Goal: Obtain resource: Download file/media

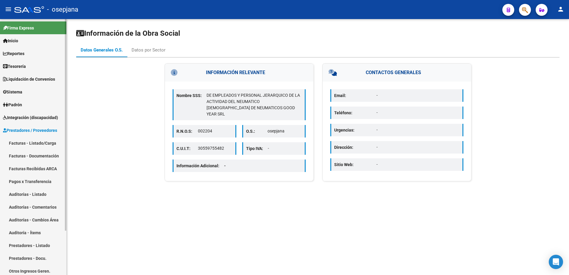
click at [24, 37] on link "Inicio" at bounding box center [33, 40] width 66 height 13
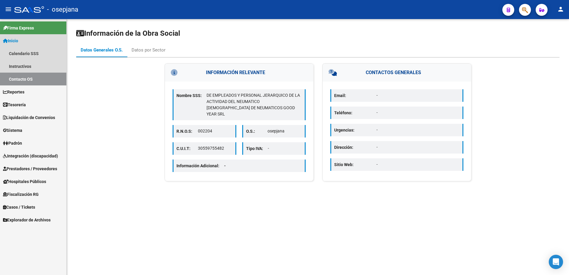
click at [25, 37] on link "Inicio" at bounding box center [33, 40] width 66 height 13
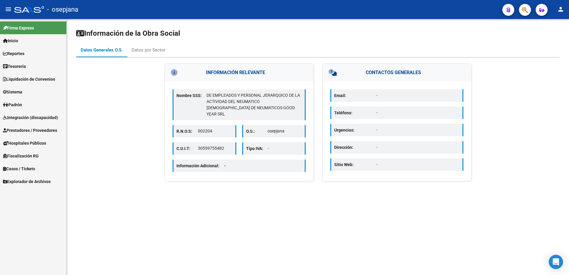
click at [32, 129] on span "Prestadores / Proveedores" at bounding box center [30, 130] width 54 height 7
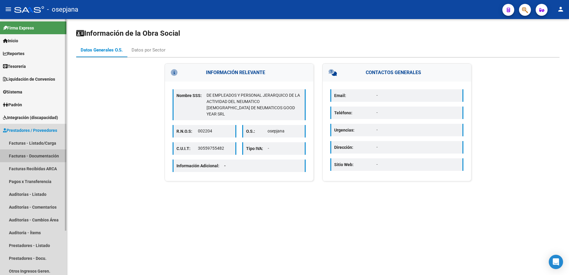
click at [36, 158] on link "Facturas - Documentación" at bounding box center [33, 155] width 66 height 13
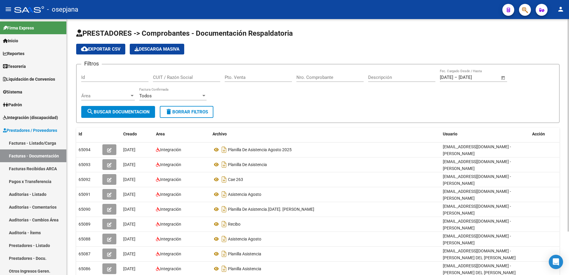
click at [185, 113] on span "delete Borrar Filtros" at bounding box center [186, 111] width 43 height 5
click at [168, 77] on input "CUIT / Razón Social" at bounding box center [186, 77] width 67 height 5
paste input "27280335466"
click at [137, 111] on span "search Buscar Documentacion" at bounding box center [118, 111] width 63 height 5
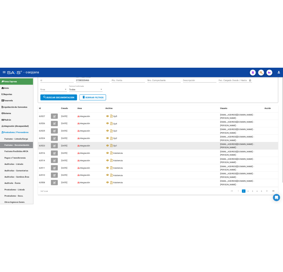
scroll to position [52, 0]
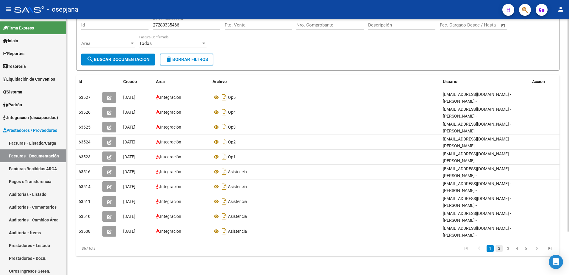
click at [501, 248] on link "2" at bounding box center [498, 248] width 7 height 7
click at [258, 245] on datatable-pager "1 2 3 4 5" at bounding box center [366, 248] width 382 height 10
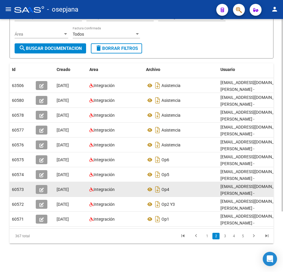
scroll to position [80, 0]
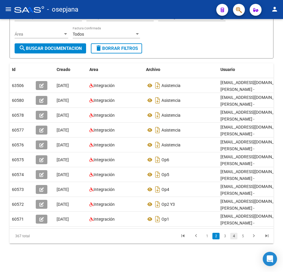
click at [233, 237] on link "4" at bounding box center [233, 236] width 7 height 7
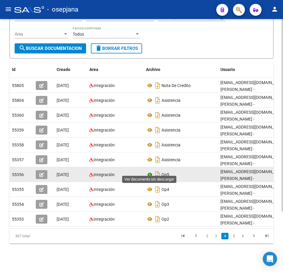
click at [150, 171] on icon at bounding box center [150, 174] width 8 height 7
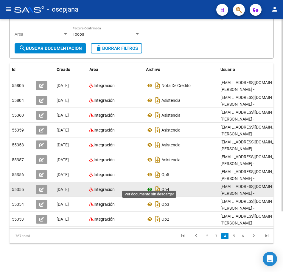
click at [148, 186] on icon at bounding box center [150, 189] width 8 height 7
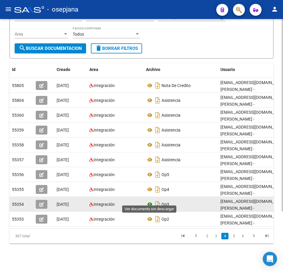
click at [149, 201] on icon at bounding box center [150, 204] width 8 height 7
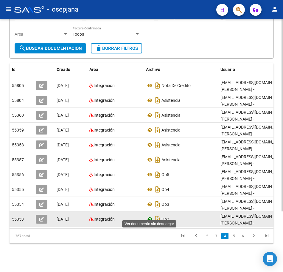
click at [150, 216] on icon at bounding box center [150, 219] width 8 height 7
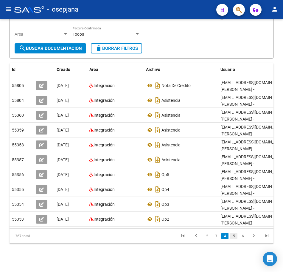
click at [233, 237] on link "5" at bounding box center [233, 236] width 7 height 7
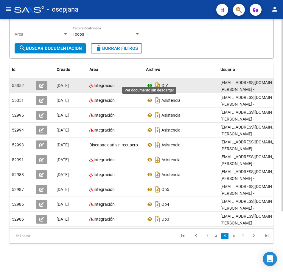
click at [148, 82] on icon at bounding box center [150, 85] width 8 height 7
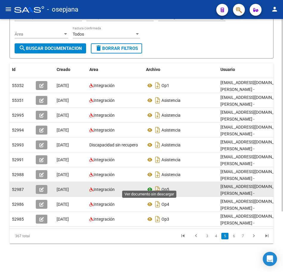
click at [150, 186] on icon at bounding box center [150, 189] width 8 height 7
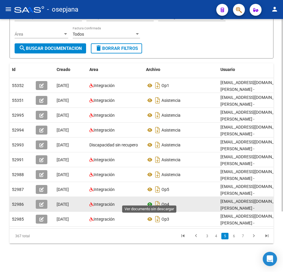
click at [147, 201] on icon at bounding box center [150, 204] width 8 height 7
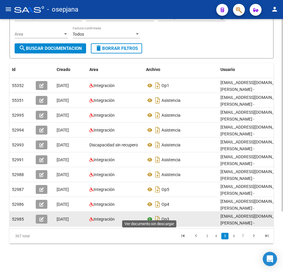
click at [151, 216] on icon at bounding box center [150, 219] width 8 height 7
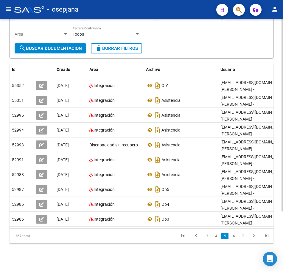
click at [176, 36] on div "Filtros Id 27280335466 CUIT / Razón Social Pto. Venta Nro. Comprobante Descripc…" at bounding box center [141, 17] width 253 height 51
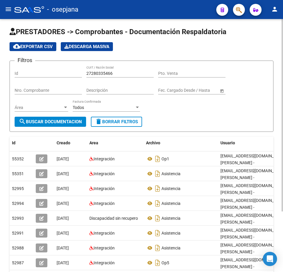
scroll to position [0, 0]
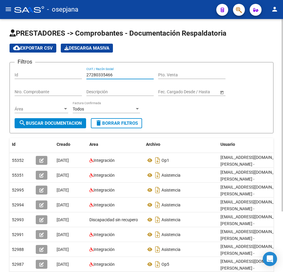
drag, startPoint x: 116, startPoint y: 74, endPoint x: 45, endPoint y: 73, distance: 71.1
click at [45, 73] on div "Filtros Id 27280335466 CUIT / Razón Social Pto. Venta Nro. Comprobante Descripc…" at bounding box center [141, 92] width 253 height 51
paste input "4117781"
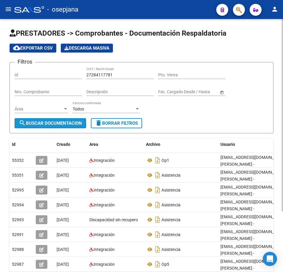
click at [68, 123] on span "search Buscar Documentacion" at bounding box center [50, 123] width 63 height 5
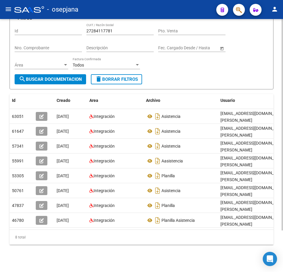
scroll to position [50, 0]
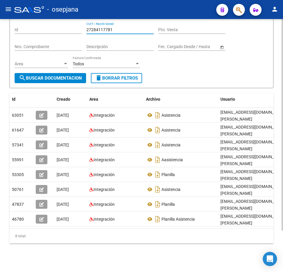
drag, startPoint x: 124, startPoint y: 27, endPoint x: 42, endPoint y: 26, distance: 81.5
click at [44, 25] on div "Filtros Id 27284117781 CUIT / Razón Social Pto. Venta Nro. Comprobante Descripc…" at bounding box center [141, 47] width 253 height 51
paste input "93163753"
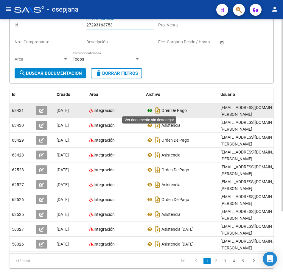
click at [149, 111] on icon at bounding box center [150, 110] width 8 height 7
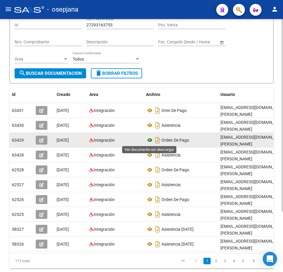
click at [148, 141] on icon at bounding box center [150, 140] width 8 height 7
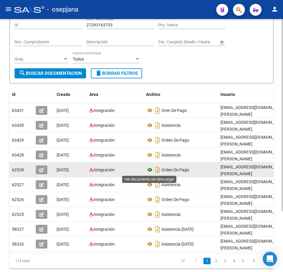
click at [148, 170] on icon at bounding box center [150, 170] width 8 height 7
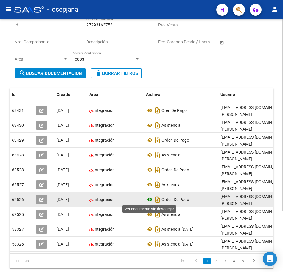
click at [149, 200] on icon at bounding box center [150, 199] width 8 height 7
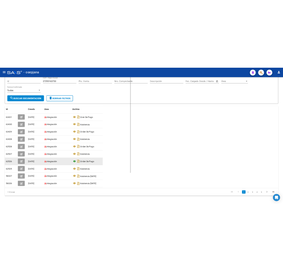
scroll to position [48, 0]
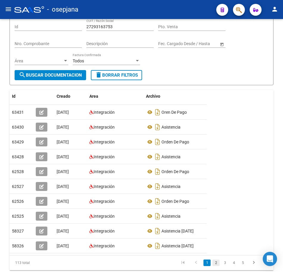
click at [215, 267] on link "2" at bounding box center [215, 263] width 7 height 7
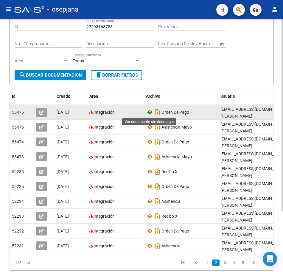
click at [150, 113] on icon at bounding box center [150, 112] width 8 height 7
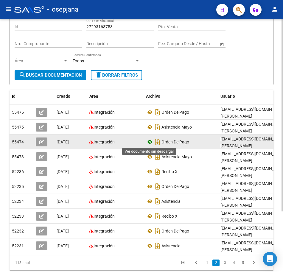
click at [149, 142] on icon at bounding box center [150, 142] width 8 height 7
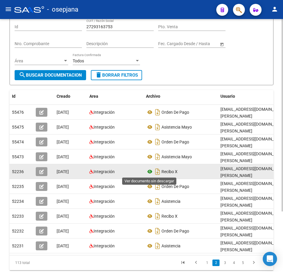
click at [149, 173] on icon at bounding box center [150, 171] width 8 height 7
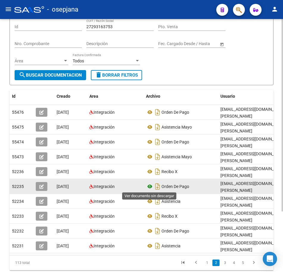
click at [147, 186] on icon at bounding box center [150, 186] width 8 height 7
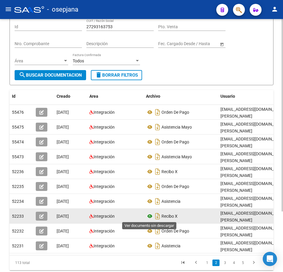
click at [149, 217] on icon at bounding box center [150, 216] width 8 height 7
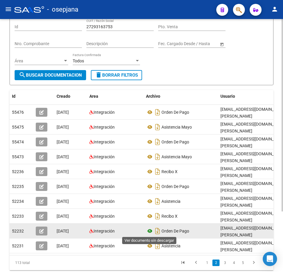
click at [150, 230] on icon at bounding box center [150, 231] width 8 height 7
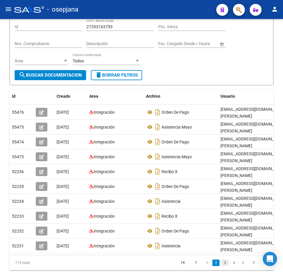
click at [227, 267] on link "3" at bounding box center [224, 263] width 7 height 7
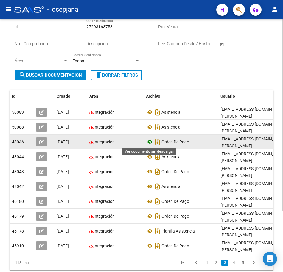
click at [148, 143] on icon at bounding box center [150, 142] width 8 height 7
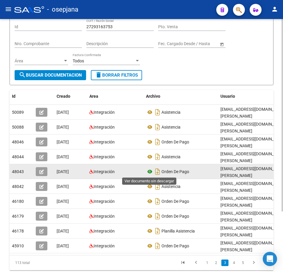
click at [150, 172] on icon at bounding box center [150, 171] width 8 height 7
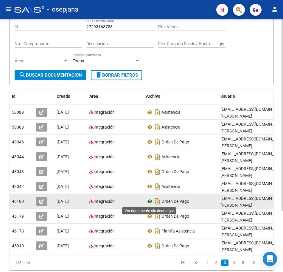
click at [148, 202] on icon at bounding box center [150, 201] width 8 height 7
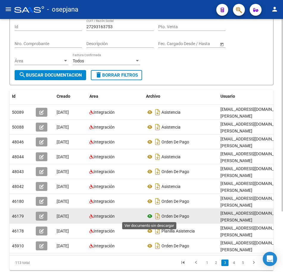
click at [150, 217] on icon at bounding box center [150, 216] width 8 height 7
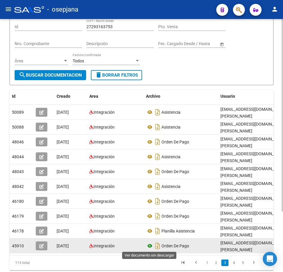
click at [148, 246] on icon at bounding box center [150, 246] width 8 height 7
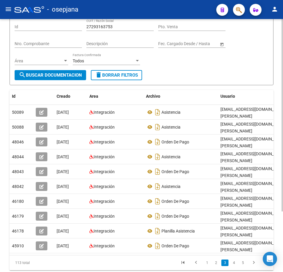
click at [239, 76] on form "Filtros Id 27293163753 CUIT / Razón Social Pto. Venta Nro. Comprobante Descripc…" at bounding box center [142, 49] width 264 height 71
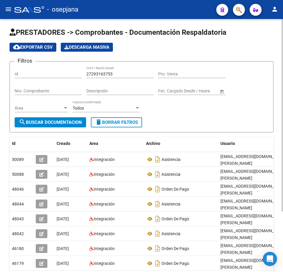
scroll to position [0, 0]
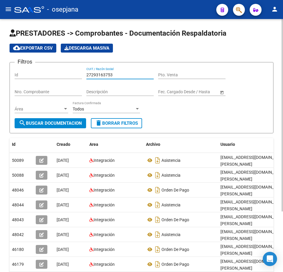
drag, startPoint x: 119, startPoint y: 75, endPoint x: 17, endPoint y: 67, distance: 102.6
click at [45, 71] on div "Filtros Id 27293163753 CUIT / Razón Social Pto. Venta Nro. Comprobante Descripc…" at bounding box center [141, 92] width 253 height 51
paste input "303785049"
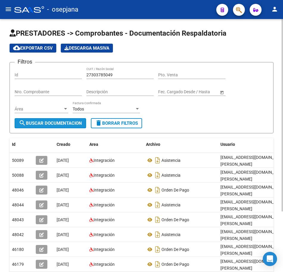
click at [48, 123] on span "search Buscar Documentacion" at bounding box center [50, 123] width 63 height 5
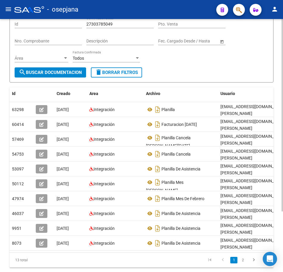
scroll to position [59, 0]
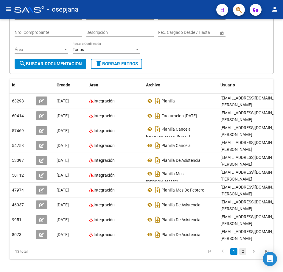
click at [245, 255] on link "2" at bounding box center [242, 252] width 7 height 7
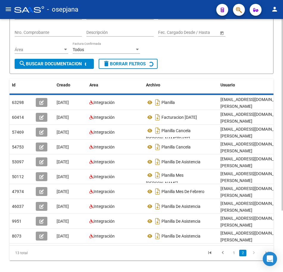
scroll to position [0, 0]
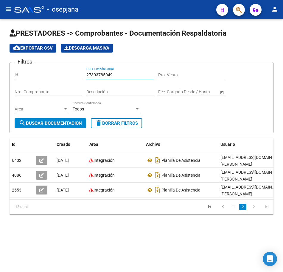
drag, startPoint x: 117, startPoint y: 75, endPoint x: 39, endPoint y: 69, distance: 78.8
click at [43, 71] on div "Filtros Id 27303785049 CUIT / Razón Social Pto. Venta Nro. Comprobante Descripc…" at bounding box center [141, 92] width 253 height 51
paste input "4678882"
click at [67, 125] on span "search Buscar Documentacion" at bounding box center [50, 123] width 63 height 5
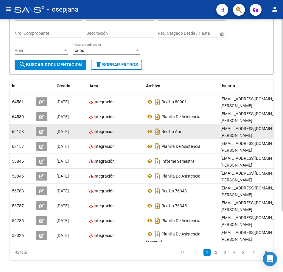
scroll to position [59, 0]
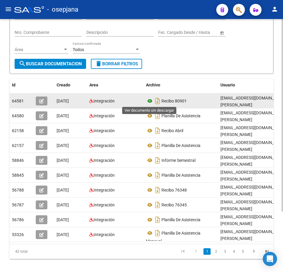
click at [149, 103] on icon at bounding box center [150, 101] width 8 height 7
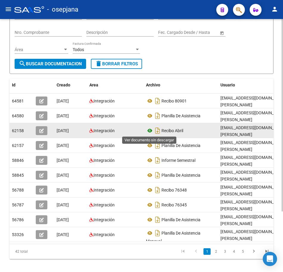
click at [150, 132] on icon at bounding box center [150, 130] width 8 height 7
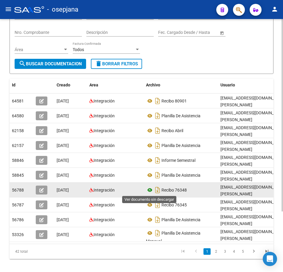
click at [149, 190] on icon at bounding box center [150, 190] width 8 height 7
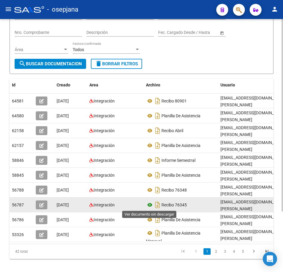
click at [151, 205] on icon at bounding box center [150, 205] width 8 height 7
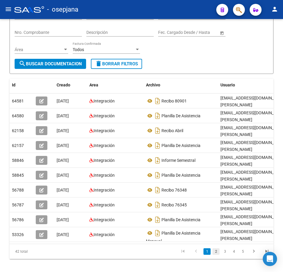
click at [218, 255] on link "2" at bounding box center [215, 252] width 7 height 7
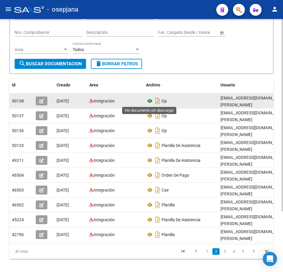
click at [149, 102] on icon at bounding box center [150, 101] width 8 height 7
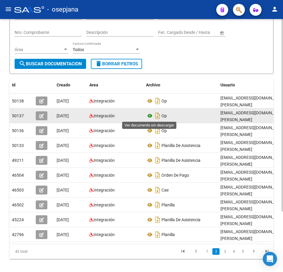
click at [150, 116] on icon at bounding box center [150, 115] width 8 height 7
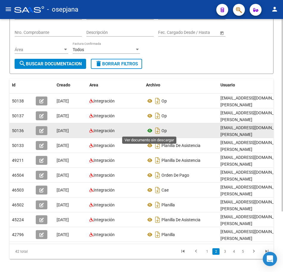
click at [148, 131] on icon at bounding box center [150, 130] width 8 height 7
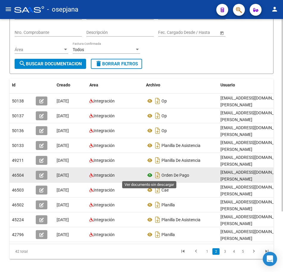
click at [148, 174] on icon at bounding box center [150, 175] width 8 height 7
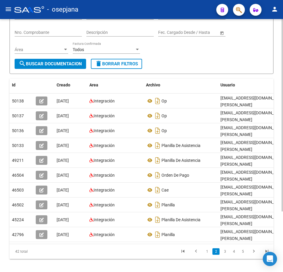
click at [168, 58] on div "Filtros Id 27304678882 CUIT / Razón Social Pto. Venta Nro. Comprobante Descripc…" at bounding box center [141, 33] width 253 height 51
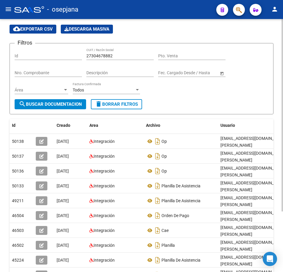
scroll to position [0, 0]
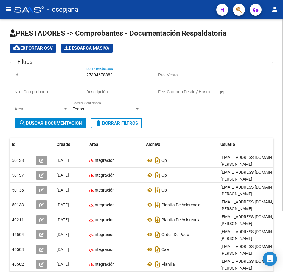
drag, startPoint x: 117, startPoint y: 75, endPoint x: 51, endPoint y: 74, distance: 66.0
click at [51, 74] on div "Filtros Id 27304678882 CUIT / Razón Social Pto. Venta Nro. Comprobante Descripc…" at bounding box center [141, 92] width 253 height 51
paste input "3785049"
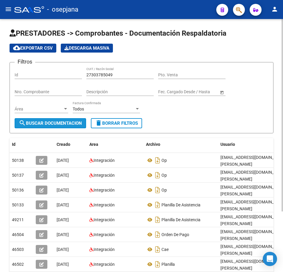
click at [72, 121] on button "search Buscar Documentacion" at bounding box center [50, 123] width 71 height 10
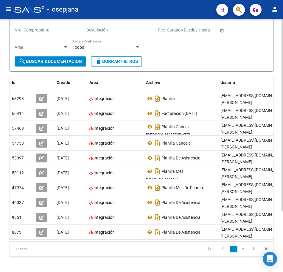
scroll to position [80, 0]
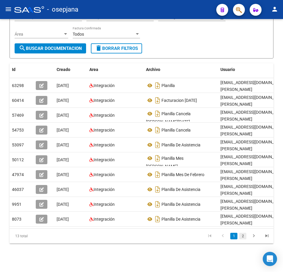
click at [243, 238] on link "2" at bounding box center [242, 236] width 7 height 7
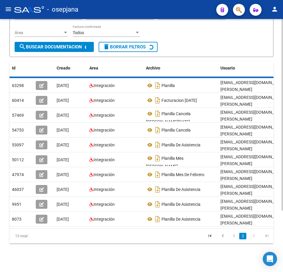
scroll to position [0, 0]
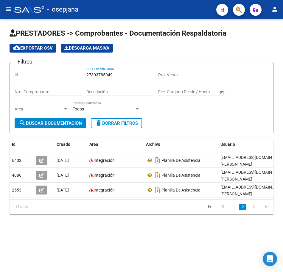
click at [54, 71] on div "Filtros Id 27303785049 CUIT / Razón Social Pto. Venta Nro. Comprobante Descripc…" at bounding box center [141, 92] width 253 height 51
paste input "724633"
click at [78, 123] on span "search Buscar Documentacion" at bounding box center [50, 123] width 63 height 5
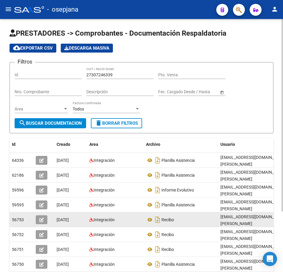
click at [166, 214] on datatable-body-cell "Recibo" at bounding box center [180, 220] width 74 height 15
click at [151, 218] on icon at bounding box center [150, 220] width 8 height 7
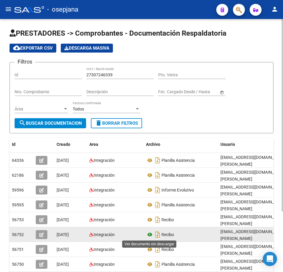
click at [149, 234] on icon at bounding box center [150, 234] width 8 height 7
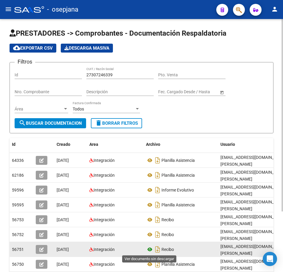
click at [151, 248] on icon at bounding box center [150, 249] width 8 height 7
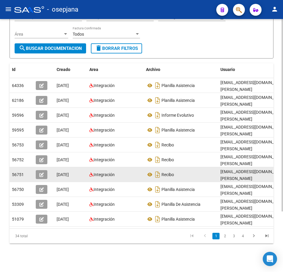
scroll to position [80, 0]
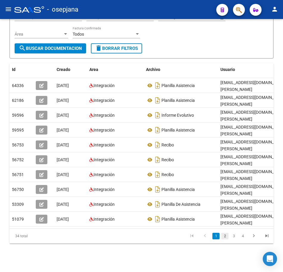
click at [223, 235] on link "2" at bounding box center [224, 236] width 7 height 7
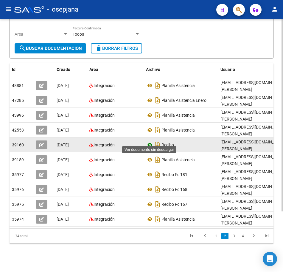
click at [150, 142] on icon at bounding box center [150, 145] width 8 height 7
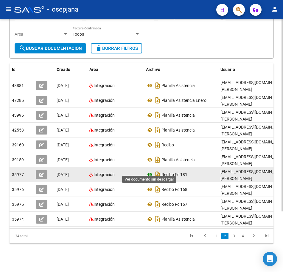
click at [147, 171] on icon at bounding box center [150, 174] width 8 height 7
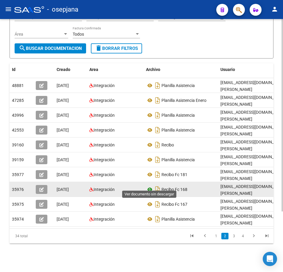
click at [151, 186] on icon at bounding box center [150, 189] width 8 height 7
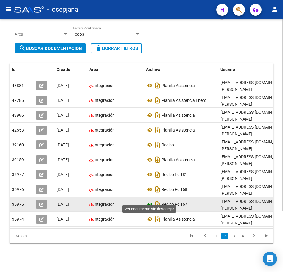
click at [150, 201] on icon at bounding box center [150, 204] width 8 height 7
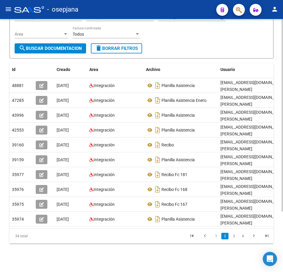
click at [185, 42] on form "Filtros Id 27307246339 CUIT / Razón Social Pto. Venta Nro. Comprobante Descripc…" at bounding box center [142, 22] width 264 height 71
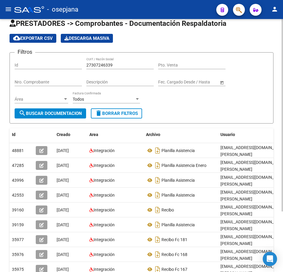
scroll to position [0, 0]
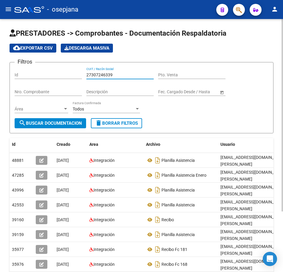
drag, startPoint x: 116, startPoint y: 75, endPoint x: 17, endPoint y: 66, distance: 98.9
click at [17, 67] on div "Filtros Id 27307246339 CUIT / Razón Social Pto. Venta Nro. Comprobante Descripc…" at bounding box center [141, 92] width 253 height 51
paste input "9906824"
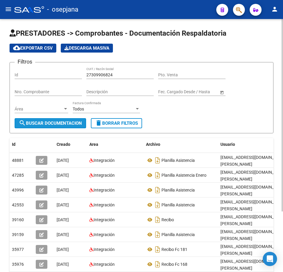
click at [72, 123] on span "search Buscar Documentacion" at bounding box center [50, 123] width 63 height 5
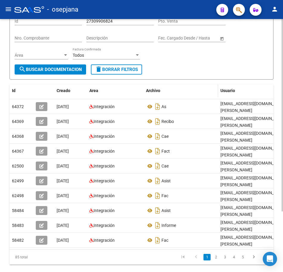
scroll to position [59, 0]
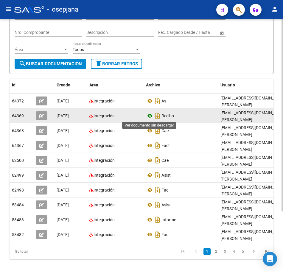
click at [151, 116] on icon at bounding box center [150, 115] width 8 height 7
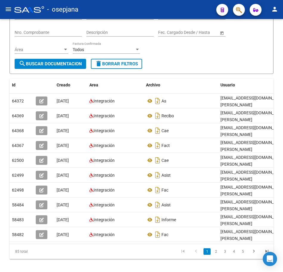
click at [216, 255] on link "2" at bounding box center [215, 252] width 7 height 7
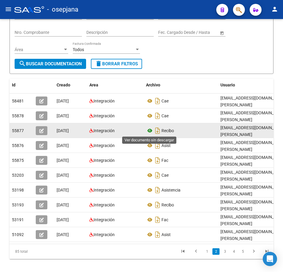
click at [151, 132] on icon at bounding box center [150, 130] width 8 height 7
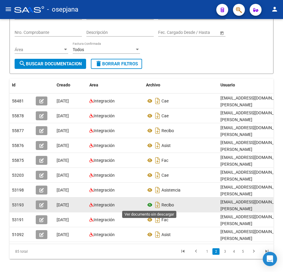
click at [149, 204] on icon at bounding box center [150, 205] width 8 height 7
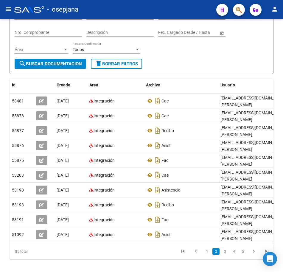
click at [223, 255] on link "3" at bounding box center [224, 252] width 7 height 7
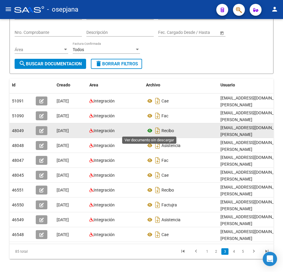
click at [149, 131] on icon at bounding box center [150, 130] width 8 height 7
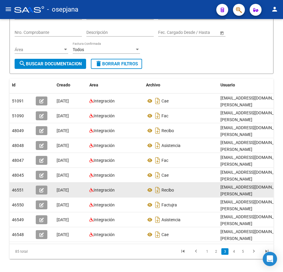
click at [145, 191] on datatable-body-cell "Recibo" at bounding box center [180, 190] width 74 height 15
click at [149, 191] on icon at bounding box center [150, 190] width 8 height 7
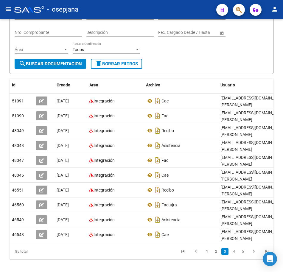
click at [195, 57] on div "Filtros Id 27309906824 CUIT / Razón Social Pto. Venta Nro. Comprobante Descripc…" at bounding box center [141, 33] width 253 height 51
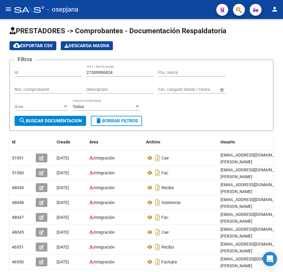
scroll to position [0, 0]
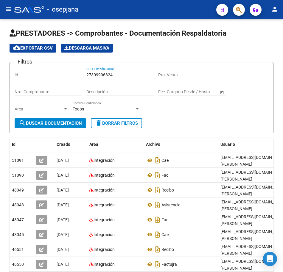
drag, startPoint x: 113, startPoint y: 74, endPoint x: 7, endPoint y: 71, distance: 105.9
click at [7, 71] on div "PRESTADORES -> Comprobantes - Documentación Respaldatoria cloud_download Export…" at bounding box center [141, 183] width 283 height 328
paste input "12716203"
click at [60, 124] on span "search Buscar Documentacion" at bounding box center [50, 123] width 63 height 5
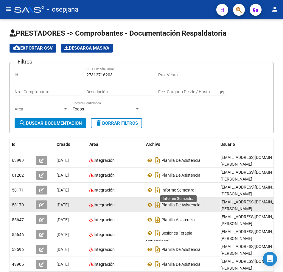
click at [184, 202] on div "Planilla De Asistencia" at bounding box center [181, 206] width 70 height 10
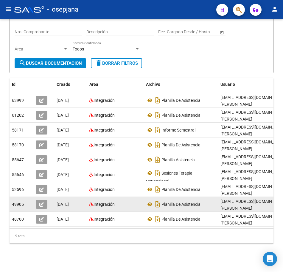
scroll to position [65, 0]
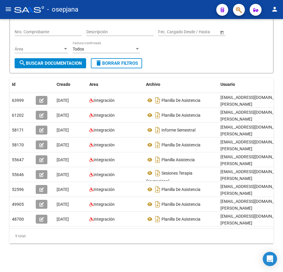
click at [188, 63] on form "Filtros Id 27312716203 CUIT / Razón Social Pto. Venta Nro. Comprobante Descripc…" at bounding box center [142, 37] width 264 height 71
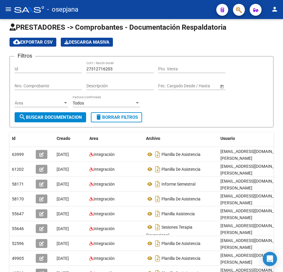
scroll to position [0, 0]
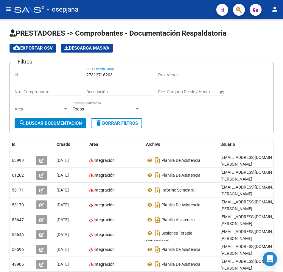
drag, startPoint x: 117, startPoint y: 74, endPoint x: 12, endPoint y: 67, distance: 105.3
click at [12, 67] on form "Filtros Id 27312716203 CUIT / Razón Social Pto. Venta Nro. Comprobante Descripc…" at bounding box center [142, 97] width 264 height 71
paste input "4093041"
click at [48, 119] on button "search Buscar Documentacion" at bounding box center [50, 123] width 71 height 10
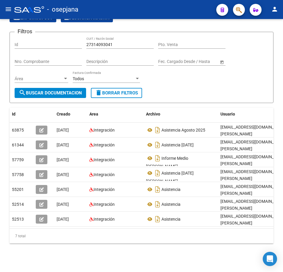
scroll to position [35, 0]
drag, startPoint x: 122, startPoint y: 39, endPoint x: 19, endPoint y: 38, distance: 103.5
click at [19, 38] on div "Filtros Id 27314093041 CUIT / Razón Social Pto. Venta Nro. Comprobante Descripc…" at bounding box center [141, 62] width 253 height 51
paste input "22371603"
click at [71, 90] on span "search Buscar Documentacion" at bounding box center [50, 92] width 63 height 5
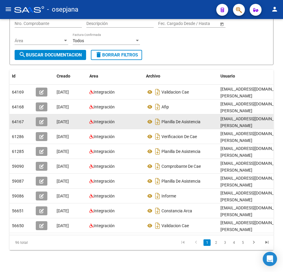
scroll to position [80, 0]
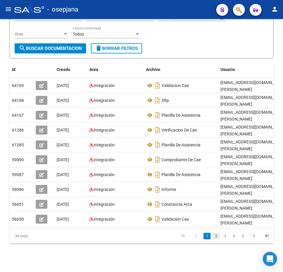
click at [216, 237] on link "2" at bounding box center [215, 236] width 7 height 7
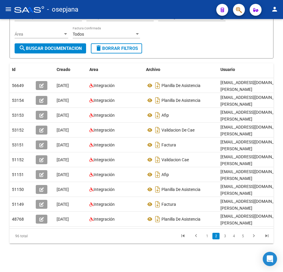
click at [254, 239] on icon "go to next page" at bounding box center [254, 237] width 8 height 7
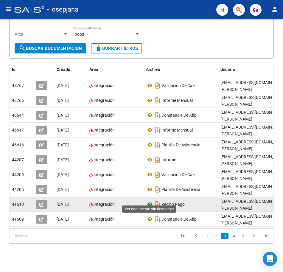
click at [148, 201] on icon at bounding box center [150, 204] width 8 height 7
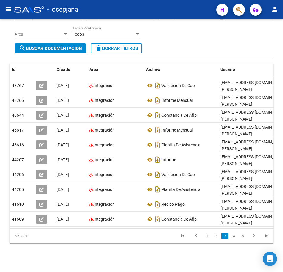
click at [184, 40] on form "Filtros Id 27322371603 CUIT / Razón Social Pto. Venta Nro. Comprobante Descripc…" at bounding box center [142, 22] width 264 height 71
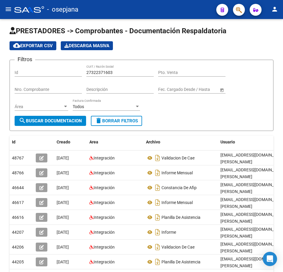
scroll to position [0, 0]
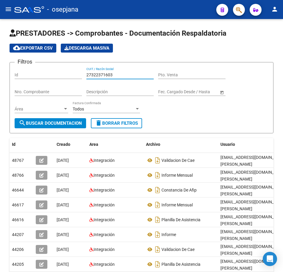
drag, startPoint x: 118, startPoint y: 75, endPoint x: 44, endPoint y: 67, distance: 74.5
click at [47, 68] on div "Filtros Id 27322371603 CUIT / Razón Social Pto. Venta Nro. Comprobante Descripc…" at bounding box center [141, 92] width 253 height 51
paste input "3830024"
click at [66, 119] on button "search Buscar Documentacion" at bounding box center [50, 123] width 71 height 10
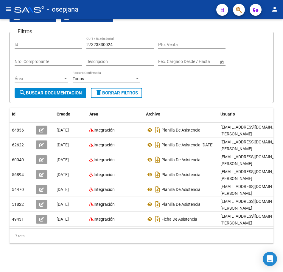
scroll to position [35, 0]
click at [192, 82] on div "Filtros Id 27323830024 CUIT / Razón Social Pto. Venta Nro. Comprobante Descripc…" at bounding box center [141, 62] width 253 height 51
click at [41, 37] on div "Filtros Id 27323830024 CUIT / Razón Social Pto. Venta Nro. Comprobante Descripc…" at bounding box center [141, 62] width 253 height 51
paste input "53296006"
click at [77, 91] on span "search Buscar Documentacion" at bounding box center [50, 92] width 63 height 5
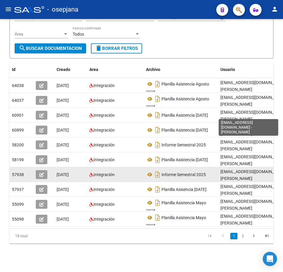
scroll to position [80, 0]
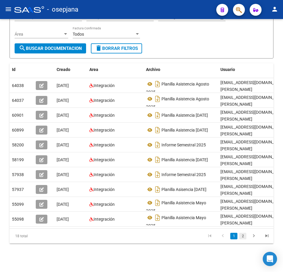
click at [242, 237] on link "2" at bounding box center [242, 236] width 7 height 7
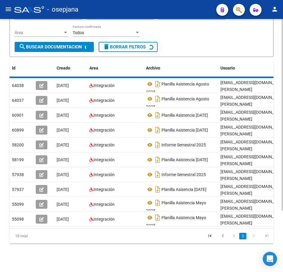
scroll to position [50, 0]
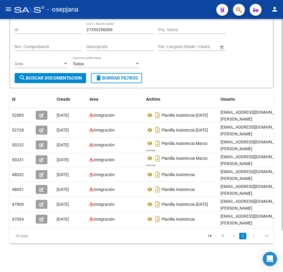
click at [205, 71] on form "Filtros Id 27353296006 CUIT / Razón Social Pto. Venta Nro. Comprobante Descripc…" at bounding box center [142, 52] width 264 height 71
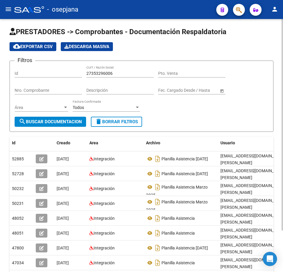
scroll to position [0, 0]
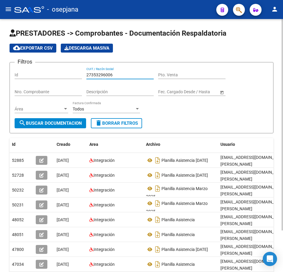
drag, startPoint x: 114, startPoint y: 74, endPoint x: 43, endPoint y: 74, distance: 70.5
click at [52, 73] on div "Filtros Id 27353296006 CUIT / Razón Social Pto. Venta Nro. Comprobante Descripc…" at bounding box center [141, 92] width 253 height 51
paste input "66449855"
click at [76, 123] on span "search Buscar Documentacion" at bounding box center [50, 123] width 63 height 5
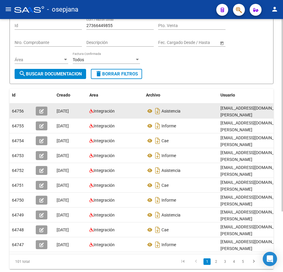
scroll to position [59, 0]
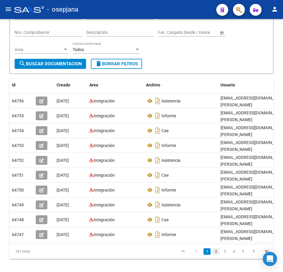
click at [217, 255] on link "2" at bounding box center [215, 252] width 7 height 7
click at [250, 256] on icon "go to next page" at bounding box center [254, 252] width 8 height 7
click at [252, 256] on icon "go to next page" at bounding box center [254, 252] width 8 height 7
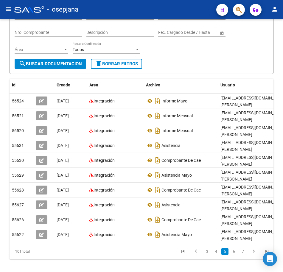
click at [195, 58] on div "Filtros Id 27366449855 CUIT / Razón Social Pto. Venta Nro. Comprobante Descripc…" at bounding box center [141, 33] width 253 height 51
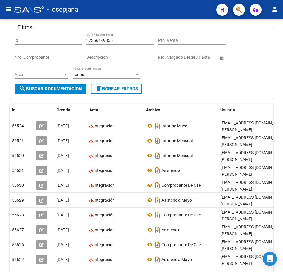
scroll to position [0, 0]
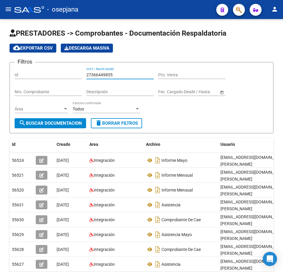
drag, startPoint x: 115, startPoint y: 75, endPoint x: 70, endPoint y: 70, distance: 45.8
click at [70, 70] on div "Filtros Id 27366449855 CUIT / Razón Social Pto. Venta Nro. Comprobante Descripc…" at bounding box center [141, 92] width 253 height 51
paste input "73536712"
click at [76, 118] on form "Filtros Id 27373536712 CUIT / Razón Social Pto. Venta Nro. Comprobante Descripc…" at bounding box center [142, 97] width 264 height 71
click at [63, 127] on button "search Buscar Documentacion" at bounding box center [50, 123] width 71 height 10
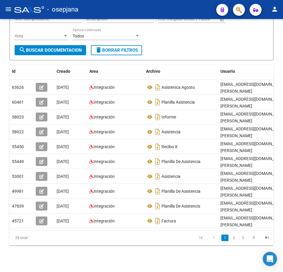
scroll to position [80, 0]
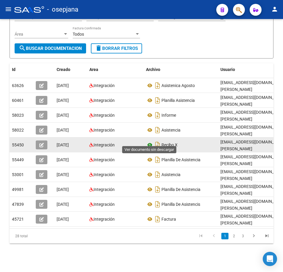
click at [149, 142] on icon at bounding box center [150, 145] width 8 height 7
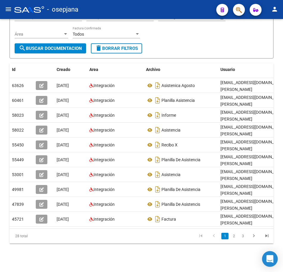
drag, startPoint x: 236, startPoint y: 235, endPoint x: 271, endPoint y: 255, distance: 40.5
click at [236, 235] on link "2" at bounding box center [233, 236] width 7 height 7
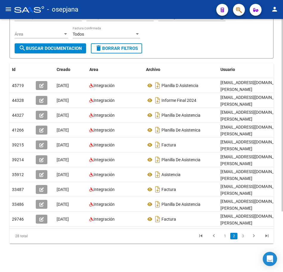
click at [192, 45] on form "Filtros Id 27373536712 CUIT / Razón Social Pto. Venta Nro. Comprobante Descripc…" at bounding box center [142, 22] width 264 height 71
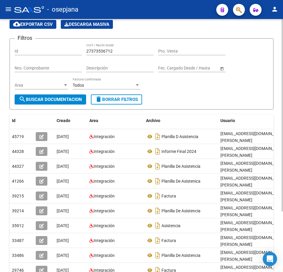
scroll to position [20, 0]
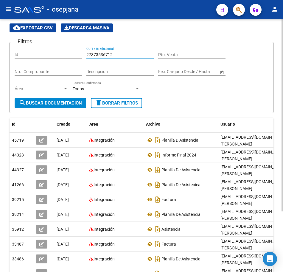
drag, startPoint x: 118, startPoint y: 53, endPoint x: 56, endPoint y: 49, distance: 61.7
click at [56, 49] on div "Filtros Id 27373536712 CUIT / Razón Social Pto. Venta Nro. Comprobante Descripc…" at bounding box center [141, 72] width 253 height 51
paste input "7572977"
click at [52, 101] on span "search Buscar Documentacion" at bounding box center [50, 103] width 63 height 5
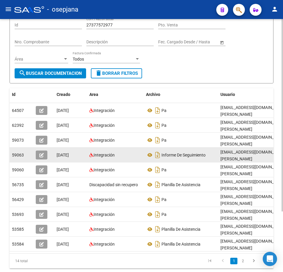
scroll to position [1, 0]
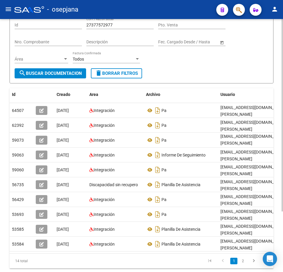
drag, startPoint x: 243, startPoint y: 267, endPoint x: 254, endPoint y: 262, distance: 11.9
click at [243, 265] on link "2" at bounding box center [242, 261] width 7 height 7
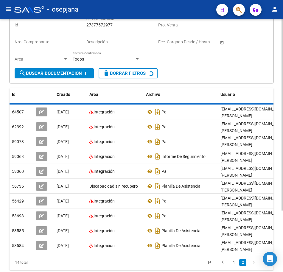
scroll to position [0, 0]
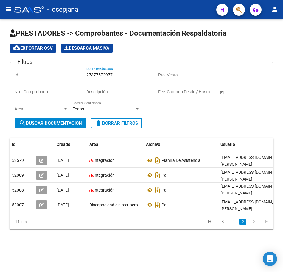
drag, startPoint x: 114, startPoint y: 75, endPoint x: 30, endPoint y: 73, distance: 84.2
click at [30, 73] on div "Filtros Id 27377572977 CUIT / Razón Social Pto. Venta Nro. Comprobante Descripc…" at bounding box center [141, 92] width 253 height 51
paste input "86834364"
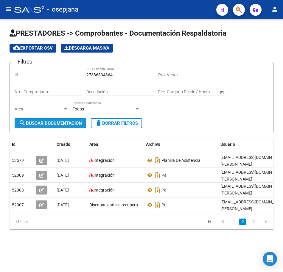
click at [65, 126] on span "search Buscar Documentacion" at bounding box center [50, 123] width 63 height 5
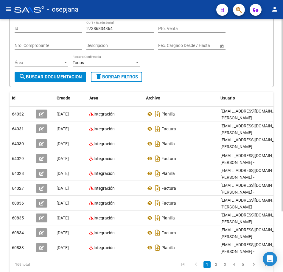
scroll to position [59, 0]
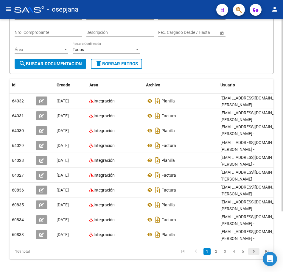
click at [255, 256] on icon "go to next page" at bounding box center [254, 252] width 8 height 7
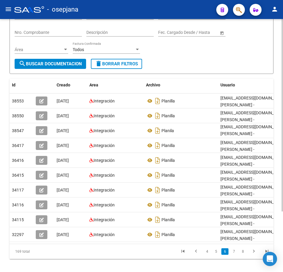
click at [220, 51] on div "Filtros Id 27386834364 CUIT / Razón Social Pto. Venta Nro. Comprobante Descripc…" at bounding box center [141, 33] width 253 height 51
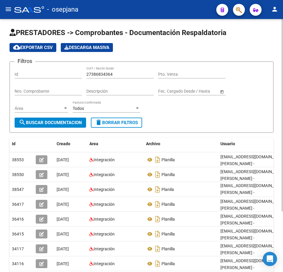
scroll to position [0, 0]
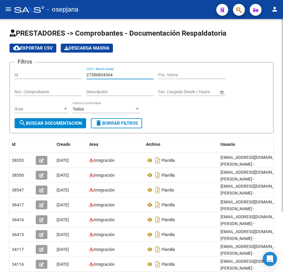
drag, startPoint x: 117, startPoint y: 76, endPoint x: 53, endPoint y: 69, distance: 64.6
click at [49, 75] on div "Filtros Id 27386834364 CUIT / Razón Social Pto. Venta Nro. Comprobante Descripc…" at bounding box center [141, 92] width 253 height 51
paste input "96749969"
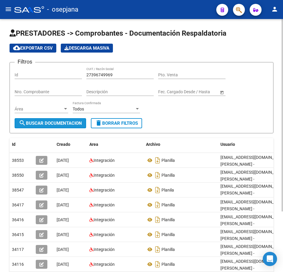
click at [60, 125] on span "search Buscar Documentacion" at bounding box center [50, 123] width 63 height 5
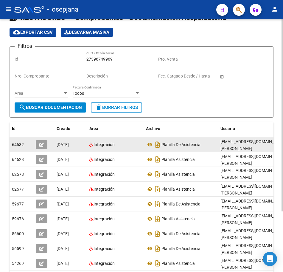
scroll to position [59, 0]
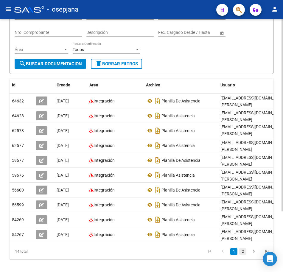
click at [242, 255] on link "2" at bounding box center [242, 252] width 7 height 7
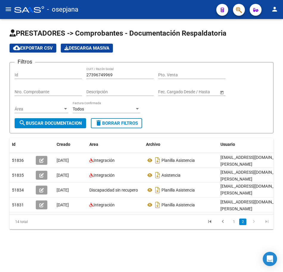
scroll to position [0, 0]
drag, startPoint x: 118, startPoint y: 76, endPoint x: 55, endPoint y: 71, distance: 63.2
click at [56, 72] on div "Filtros Id 27396749969 CUIT / Razón Social Pto. Venta Nro. Comprobante Descripc…" at bounding box center [141, 92] width 253 height 51
paste input "405418997"
click at [72, 126] on span "search Buscar Documentacion" at bounding box center [50, 123] width 63 height 5
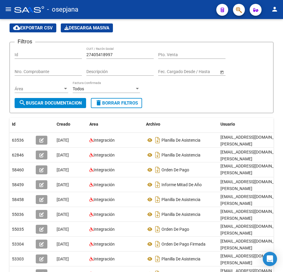
scroll to position [30, 0]
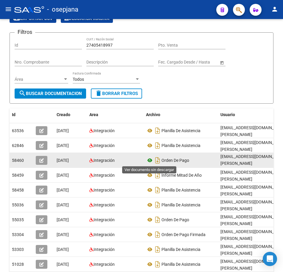
click at [149, 160] on icon at bounding box center [150, 160] width 8 height 7
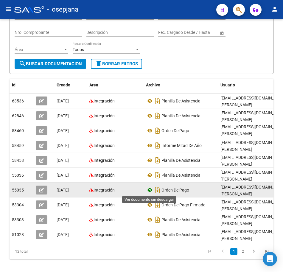
click at [147, 192] on icon at bounding box center [150, 190] width 8 height 7
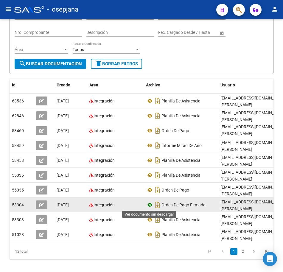
click at [147, 205] on icon at bounding box center [150, 205] width 8 height 7
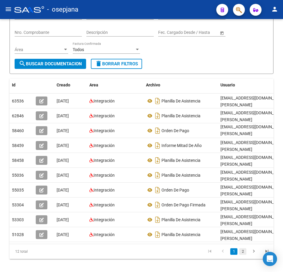
click at [242, 255] on link "2" at bounding box center [242, 252] width 7 height 7
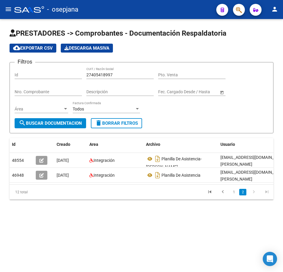
scroll to position [0, 0]
drag, startPoint x: 113, startPoint y: 74, endPoint x: 32, endPoint y: 66, distance: 81.3
click at [32, 66] on form "Filtros Id 27405418997 CUIT / Razón Social Pto. Venta Nro. Comprobante Descripc…" at bounding box center [142, 97] width 264 height 71
paste input "764556"
click at [68, 124] on span "search Buscar Documentacion" at bounding box center [50, 123] width 63 height 5
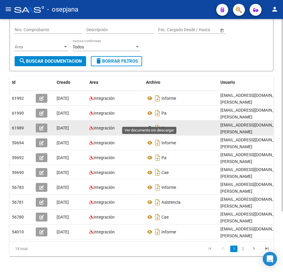
scroll to position [80, 0]
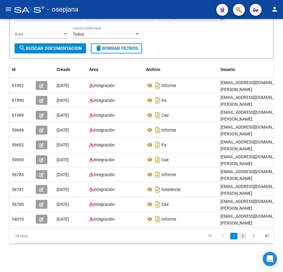
click at [243, 236] on link "2" at bounding box center [242, 236] width 7 height 7
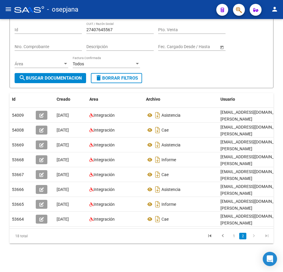
scroll to position [50, 0]
drag, startPoint x: 164, startPoint y: 69, endPoint x: 167, endPoint y: 68, distance: 3.0
click at [164, 69] on form "Filtros Id 27407645567 CUIT / Razón Social Pto. Venta Nro. Comprobante Descripc…" at bounding box center [142, 52] width 264 height 71
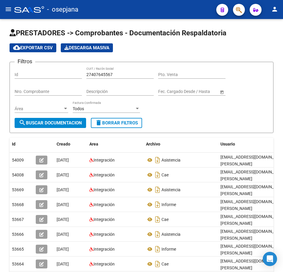
scroll to position [0, 0]
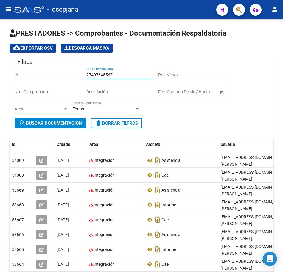
drag, startPoint x: 115, startPoint y: 74, endPoint x: 17, endPoint y: 68, distance: 98.6
click at [30, 71] on div "Filtros Id 27407645567 CUIT / Razón Social Pto. Venta Nro. Comprobante Descripc…" at bounding box center [141, 92] width 253 height 51
paste input "958810925"
click at [44, 125] on span "search Buscar Documentacion" at bounding box center [50, 123] width 63 height 5
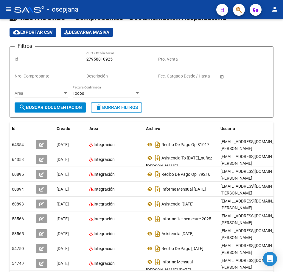
scroll to position [30, 0]
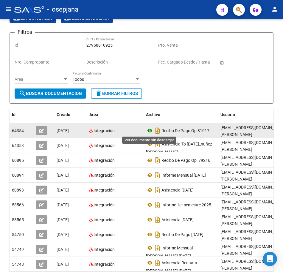
click at [150, 132] on icon at bounding box center [150, 130] width 8 height 7
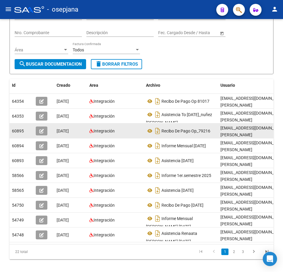
scroll to position [59, 0]
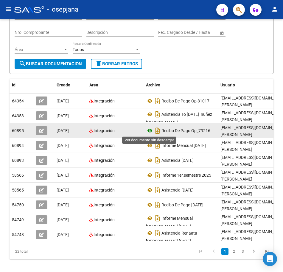
click at [150, 131] on icon at bounding box center [150, 130] width 8 height 7
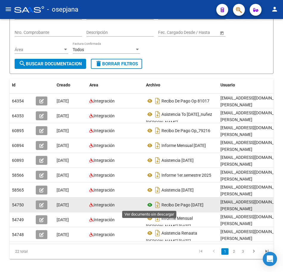
click at [148, 204] on icon at bounding box center [150, 205] width 8 height 7
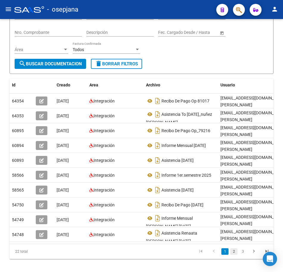
click at [234, 255] on link "2" at bounding box center [233, 252] width 7 height 7
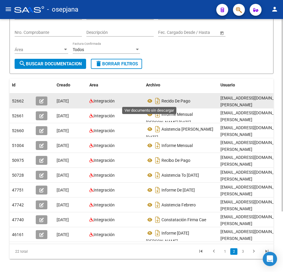
click at [145, 101] on datatable-body-cell "Recido De Pago" at bounding box center [180, 101] width 74 height 15
click at [146, 101] on icon at bounding box center [150, 101] width 8 height 7
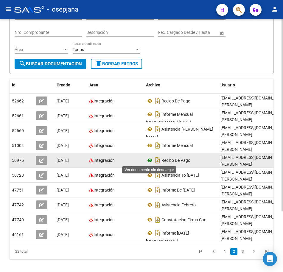
click at [149, 161] on icon at bounding box center [150, 160] width 8 height 7
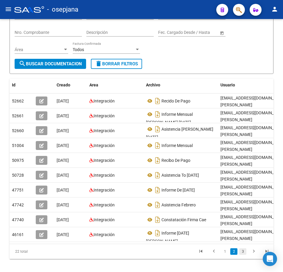
click at [242, 255] on link "3" at bounding box center [242, 252] width 7 height 7
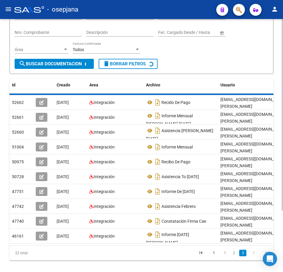
scroll to position [0, 0]
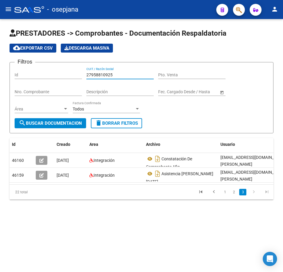
drag, startPoint x: 118, startPoint y: 74, endPoint x: 42, endPoint y: 74, distance: 76.8
click at [43, 74] on div "Filtros Id 27958810925 CUIT / Razón Social Pto. Venta Nro. Comprobante Descripc…" at bounding box center [141, 92] width 253 height 51
paste input "30715746499"
click at [50, 120] on button "search Buscar Documentacion" at bounding box center [50, 123] width 71 height 10
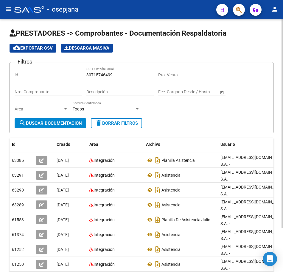
click at [238, 114] on div "Filtros Id 30715746499 CUIT / Razón Social Pto. Venta Nro. Comprobante Descripc…" at bounding box center [141, 92] width 253 height 51
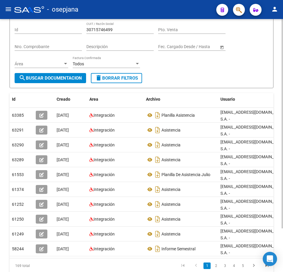
scroll to position [53, 0]
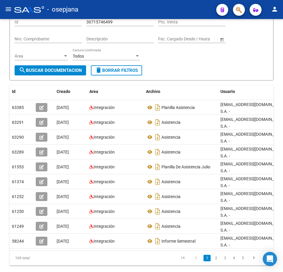
click at [255, 256] on icon "go to next page" at bounding box center [254, 259] width 8 height 7
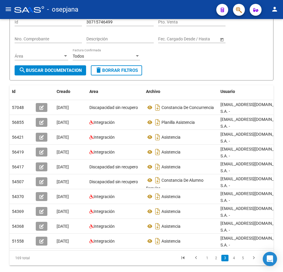
click at [255, 256] on icon "go to next page" at bounding box center [254, 259] width 8 height 7
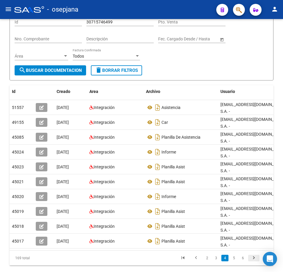
click at [256, 256] on icon "go to next page" at bounding box center [254, 259] width 8 height 7
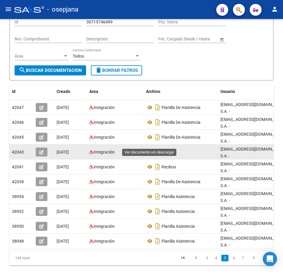
click at [150, 149] on icon at bounding box center [150, 152] width 8 height 7
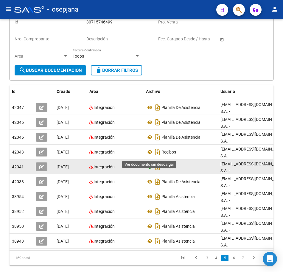
click at [148, 164] on icon at bounding box center [150, 167] width 8 height 7
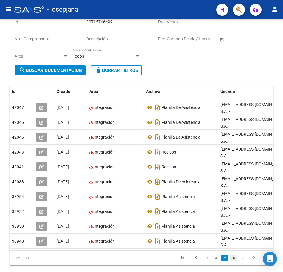
click at [234, 255] on link "6" at bounding box center [233, 258] width 7 height 7
click at [235, 255] on link "7" at bounding box center [233, 258] width 7 height 7
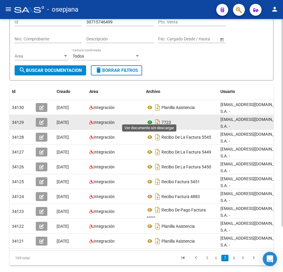
click at [148, 119] on icon at bounding box center [150, 122] width 8 height 7
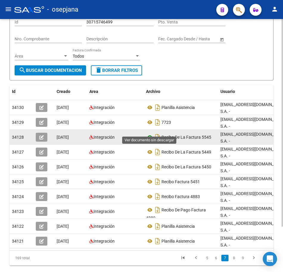
click at [150, 134] on icon at bounding box center [150, 137] width 8 height 7
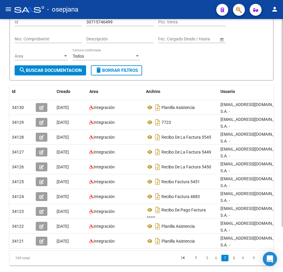
click at [159, 68] on form "Filtros Id 30715746499 CUIT / Razón Social Pto. Venta Nro. Comprobante Descripc…" at bounding box center [142, 44] width 264 height 71
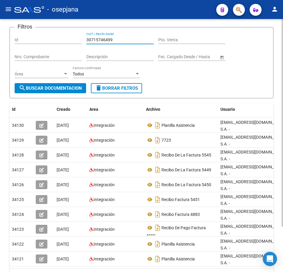
drag, startPoint x: 115, startPoint y: 22, endPoint x: 42, endPoint y: 23, distance: 73.2
click at [43, 22] on app-list-header "PRESTADORES -> Comprobantes - Documentación Respaldatoria cloud_download Export…" at bounding box center [142, 45] width 264 height 105
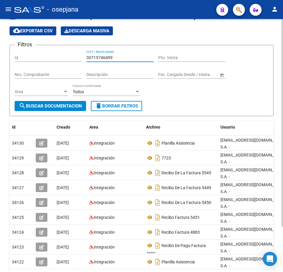
paste input "2027330585"
click at [68, 106] on span "search Buscar Documentacion" at bounding box center [50, 106] width 63 height 5
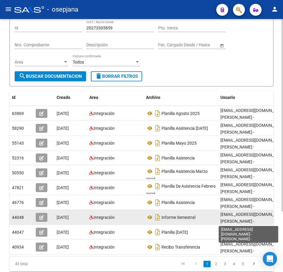
scroll to position [1, 0]
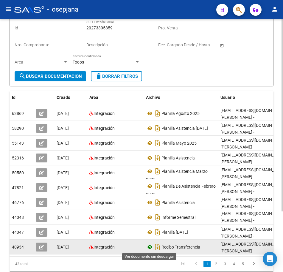
click at [148, 248] on icon at bounding box center [150, 247] width 8 height 7
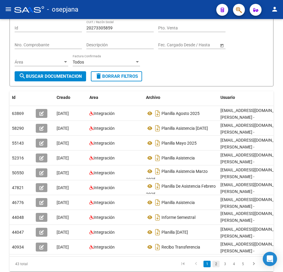
click at [214, 267] on link "2" at bounding box center [215, 264] width 7 height 7
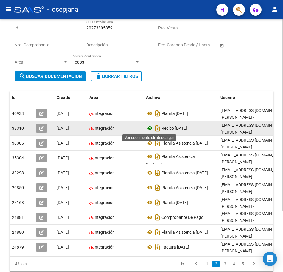
click at [149, 128] on icon at bounding box center [150, 128] width 8 height 7
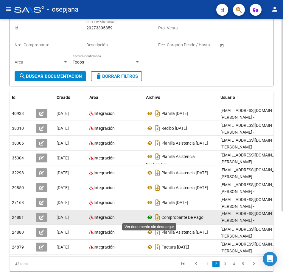
click at [148, 218] on icon at bounding box center [150, 217] width 8 height 7
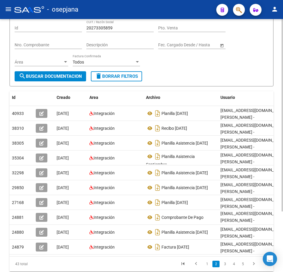
click at [210, 72] on form "Filtros Id 20273305859 CUIT / Razón Social Pto. Venta Nro. Comprobante Descripc…" at bounding box center [142, 50] width 264 height 71
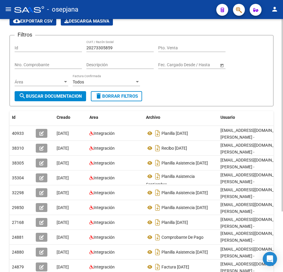
scroll to position [17, 0]
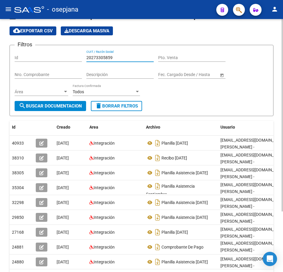
drag, startPoint x: 116, startPoint y: 58, endPoint x: 75, endPoint y: 56, distance: 40.8
click at [75, 56] on div "Filtros Id 20273305859 CUIT / Razón Social Pto. Venta Nro. Comprobante Descripc…" at bounding box center [141, 75] width 253 height 51
paste input "3385537034"
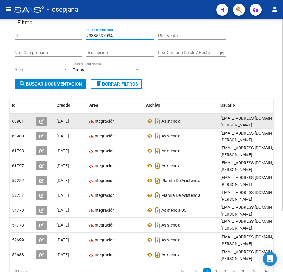
scroll to position [47, 0]
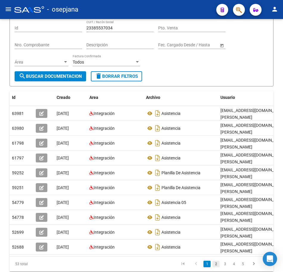
click at [213, 268] on link "2" at bounding box center [215, 264] width 7 height 7
click at [253, 269] on icon "go to next page" at bounding box center [254, 264] width 8 height 7
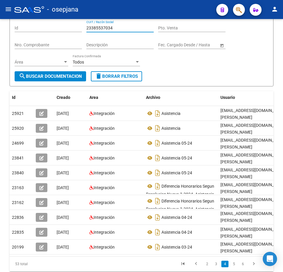
drag, startPoint x: 107, startPoint y: 29, endPoint x: 35, endPoint y: 26, distance: 72.1
click at [35, 26] on div "Filtros Id 23385537034 CUIT / Razón Social Pto. Venta Nro. Comprobante Descripc…" at bounding box center [141, 45] width 253 height 51
paste input "7312052712"
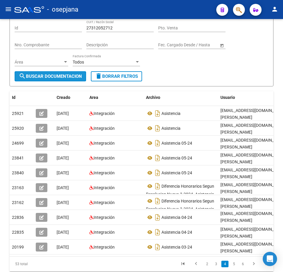
click at [75, 76] on span "search Buscar Documentacion" at bounding box center [50, 76] width 63 height 5
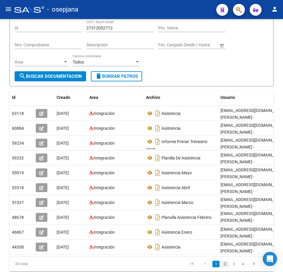
click at [226, 268] on link "2" at bounding box center [224, 264] width 7 height 7
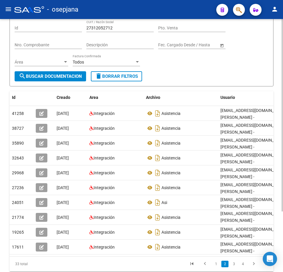
click at [253, 269] on icon "go to next page" at bounding box center [254, 264] width 8 height 7
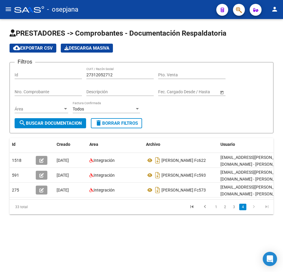
scroll to position [0, 0]
drag, startPoint x: 118, startPoint y: 75, endPoint x: 21, endPoint y: 69, distance: 97.2
click at [21, 69] on div "Filtros Id 27312052712 CUIT / Razón Social Pto. Venta Nro. Comprobante Descripc…" at bounding box center [141, 92] width 253 height 51
paste input "98530263"
click at [62, 123] on span "search Buscar Documentacion" at bounding box center [50, 123] width 63 height 5
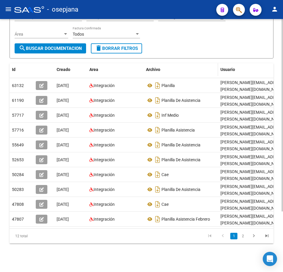
scroll to position [80, 0]
click at [240, 237] on link "2" at bounding box center [242, 236] width 7 height 7
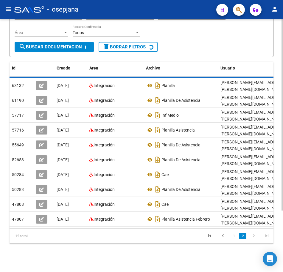
scroll to position [0, 0]
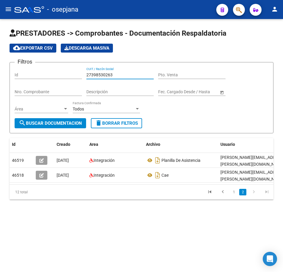
drag, startPoint x: 120, startPoint y: 77, endPoint x: 68, endPoint y: 71, distance: 52.1
click at [69, 72] on div "Filtros Id 27398530263 CUIT / Razón Social Pto. Venta Nro. Comprobante Descripc…" at bounding box center [141, 92] width 253 height 51
paste input "0183583469"
click at [65, 126] on span "search Buscar Documentacion" at bounding box center [50, 123] width 63 height 5
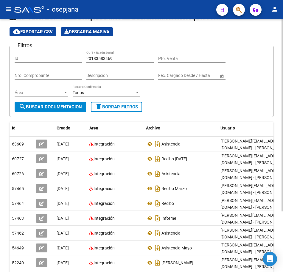
scroll to position [30, 0]
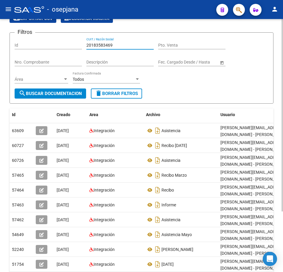
drag, startPoint x: 66, startPoint y: 45, endPoint x: 43, endPoint y: 43, distance: 23.0
click at [43, 43] on div "Filtros Id 20183583469 CUIT / Razón Social Pto. Venta Nro. Comprobante Descripc…" at bounding box center [141, 62] width 253 height 51
paste input "30712423222"
click at [71, 92] on span "search Buscar Documentacion" at bounding box center [50, 93] width 63 height 5
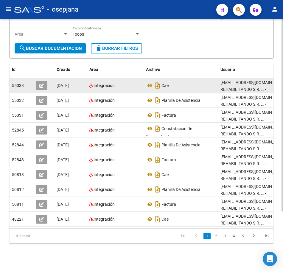
scroll to position [80, 0]
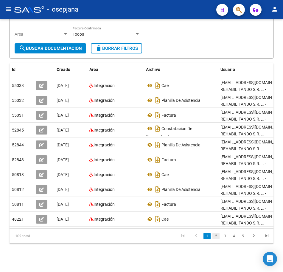
click at [215, 238] on link "2" at bounding box center [215, 236] width 7 height 7
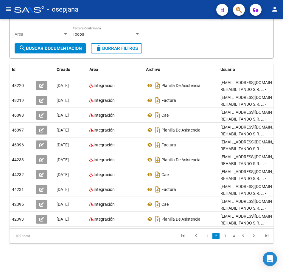
click at [220, 238] on li "3" at bounding box center [224, 236] width 9 height 10
click at [223, 237] on link "3" at bounding box center [224, 236] width 7 height 7
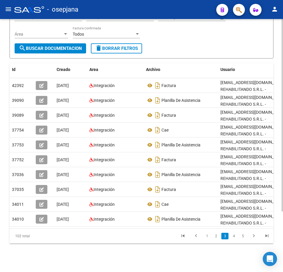
click at [231, 238] on link "4" at bounding box center [233, 236] width 7 height 7
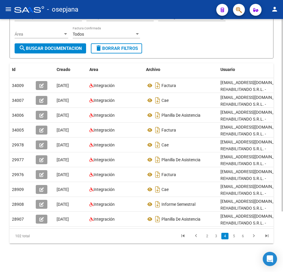
click at [234, 239] on link "5" at bounding box center [233, 236] width 7 height 7
click at [182, 37] on div "Filtros Id 30712423222 CUIT / Razón Social Pto. Venta Nro. Comprobante Descripc…" at bounding box center [141, 17] width 253 height 51
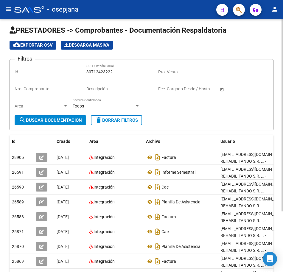
scroll to position [0, 0]
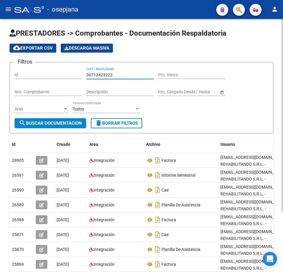
drag, startPoint x: 120, startPoint y: 74, endPoint x: 70, endPoint y: 73, distance: 50.6
click at [71, 73] on div "Filtros Id 30712423222 CUIT / Razón Social Pto. Venta Nro. Comprobante Descripc…" at bounding box center [141, 92] width 253 height 51
paste input "27294054230"
click at [77, 122] on span "search Buscar Documentacion" at bounding box center [50, 123] width 63 height 5
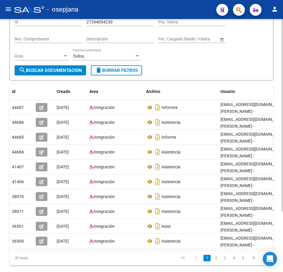
scroll to position [80, 0]
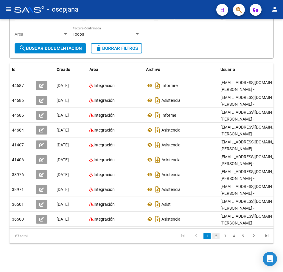
click at [213, 237] on link "2" at bounding box center [215, 236] width 7 height 7
click at [225, 239] on link "3" at bounding box center [224, 236] width 7 height 7
click at [235, 237] on link "4" at bounding box center [233, 236] width 7 height 7
click at [239, 237] on link "6" at bounding box center [242, 236] width 7 height 7
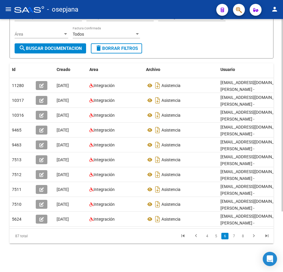
click at [185, 42] on form "Filtros Id 27294054230 CUIT / Razón Social Pto. Venta Nro. Comprobante Descripc…" at bounding box center [142, 22] width 264 height 71
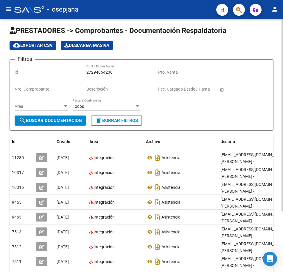
scroll to position [0, 0]
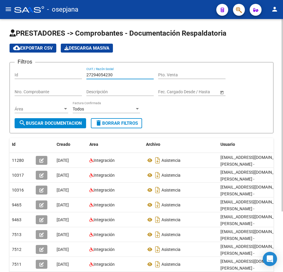
drag, startPoint x: 112, startPoint y: 76, endPoint x: 42, endPoint y: 71, distance: 71.0
click at [45, 71] on div "Filtros Id 27294054230 CUIT / Razón Social Pto. Venta Nro. Comprobante Descripc…" at bounding box center [141, 92] width 253 height 51
paste input "3340010914"
type input "23340010914"
click at [73, 123] on span "search Buscar Documentacion" at bounding box center [50, 123] width 63 height 5
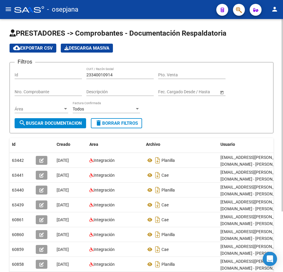
click at [74, 124] on span "search Buscar Documentacion" at bounding box center [50, 123] width 63 height 5
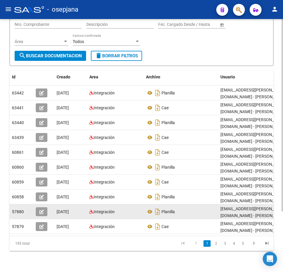
scroll to position [80, 0]
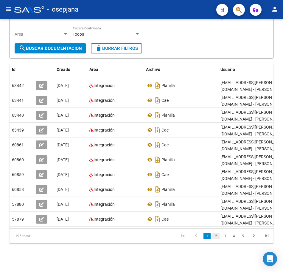
click at [216, 238] on link "2" at bounding box center [215, 236] width 7 height 7
click at [225, 238] on link "3" at bounding box center [224, 236] width 7 height 7
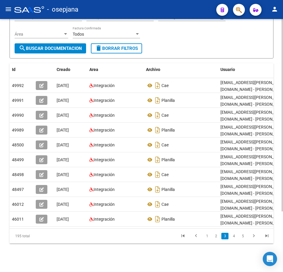
click at [183, 43] on form "Filtros Id 23340010914 CUIT / Razón Social Pto. Venta Nro. Comprobante Descripc…" at bounding box center [142, 22] width 264 height 71
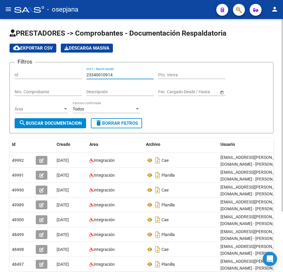
drag, startPoint x: 118, startPoint y: 76, endPoint x: 55, endPoint y: 69, distance: 64.0
click at [55, 69] on div "Filtros Id 23340010914 CUIT / Razón Social Pto. Venta Nro. Comprobante Descripc…" at bounding box center [141, 92] width 253 height 51
paste input "text"
click at [112, 75] on input "CUIT / Razón Social" at bounding box center [119, 75] width 67 height 5
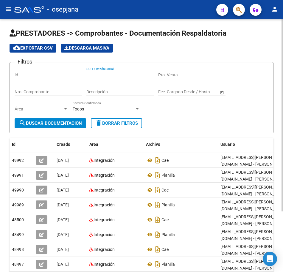
paste input "23214397374"
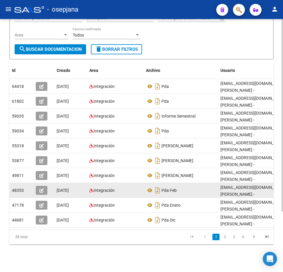
scroll to position [80, 0]
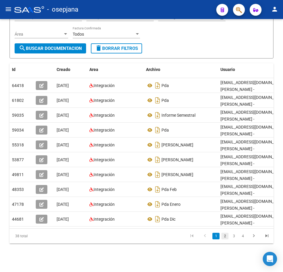
click at [222, 237] on link "2" at bounding box center [224, 236] width 7 height 7
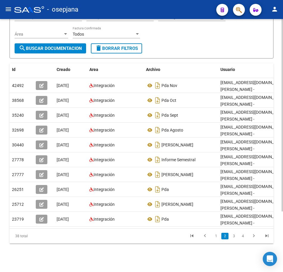
click at [253, 239] on icon "go to next page" at bounding box center [254, 237] width 8 height 7
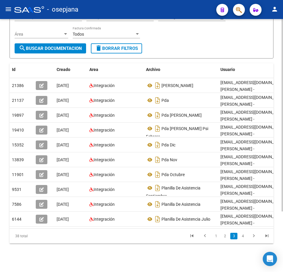
click at [253, 239] on icon "go to next page" at bounding box center [254, 237] width 8 height 7
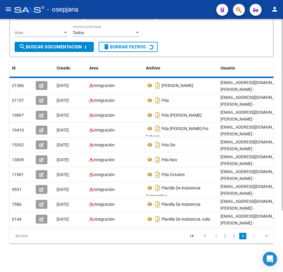
scroll to position [50, 0]
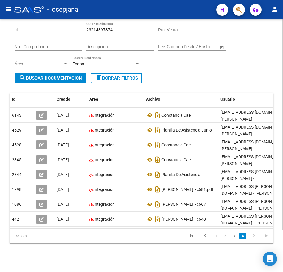
click at [198, 69] on form "Filtros Id 23214397374 CUIT / Razón Social Pto. Venta Nro. Comprobante Descripc…" at bounding box center [142, 52] width 264 height 71
drag, startPoint x: 119, startPoint y: 26, endPoint x: 76, endPoint y: 25, distance: 42.8
click at [76, 25] on div "Filtros Id 23214397374 CUIT / Razón Social Pto. Venta Nro. Comprobante Descripc…" at bounding box center [141, 47] width 253 height 51
paste input "7345464005"
click at [76, 76] on span "search Buscar Documentacion" at bounding box center [50, 78] width 63 height 5
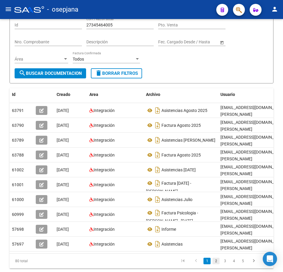
click at [217, 265] on link "2" at bounding box center [215, 261] width 7 height 7
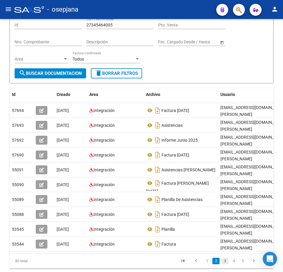
click at [225, 265] on link "3" at bounding box center [224, 261] width 7 height 7
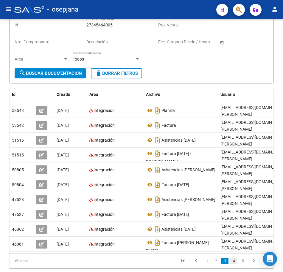
click at [232, 265] on link "4" at bounding box center [233, 261] width 7 height 7
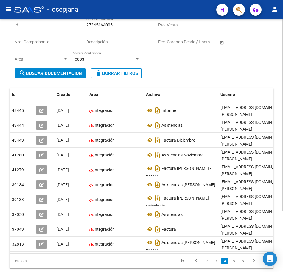
click at [241, 265] on link "6" at bounding box center [242, 261] width 7 height 7
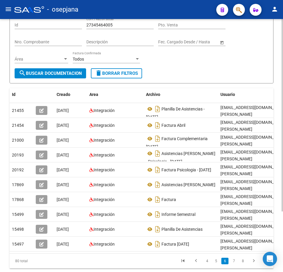
click at [162, 75] on form "Filtros Id 27345464005 CUIT / Razón Social Pto. Venta Nro. Comprobante Descripc…" at bounding box center [142, 47] width 264 height 71
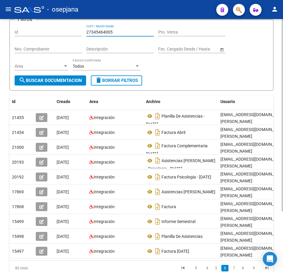
drag, startPoint x: 115, startPoint y: 24, endPoint x: 35, endPoint y: 24, distance: 79.1
click at [35, 24] on div "Filtros Id 27345464005 CUIT / Razón Social Pto. Venta Nro. Comprobante Descripc…" at bounding box center [141, 49] width 253 height 51
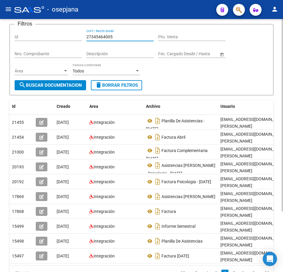
paste input "3086673"
click at [66, 84] on span "search Buscar Documentacion" at bounding box center [50, 85] width 63 height 5
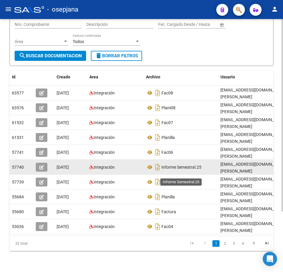
scroll to position [68, 0]
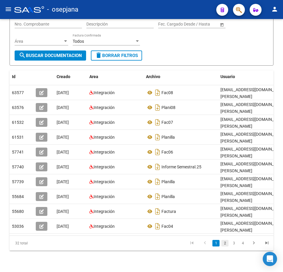
click at [227, 247] on link "2" at bounding box center [224, 243] width 7 height 7
click at [255, 248] on icon "go to next page" at bounding box center [254, 244] width 8 height 7
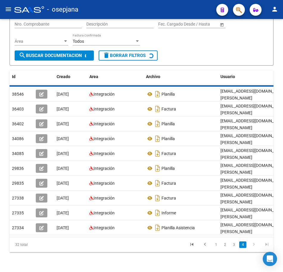
scroll to position [0, 0]
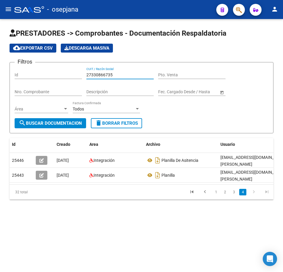
drag, startPoint x: 117, startPoint y: 74, endPoint x: 28, endPoint y: 73, distance: 89.0
click at [28, 73] on div "Filtros Id 27330866735 CUIT / Razón Social Pto. Venta Nro. Comprobante Descripc…" at bounding box center [141, 92] width 253 height 51
paste input "0183583469"
type input "20183583469"
click at [64, 122] on span "search Buscar Documentacion" at bounding box center [50, 123] width 63 height 5
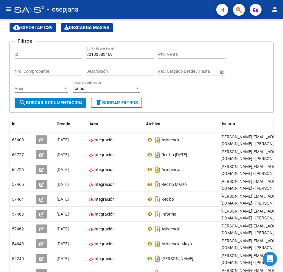
scroll to position [30, 0]
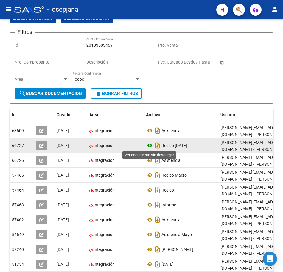
click at [152, 145] on icon at bounding box center [150, 145] width 8 height 7
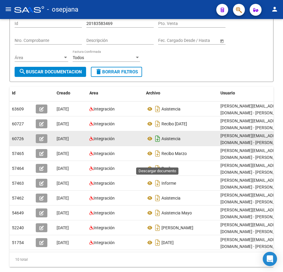
scroll to position [59, 0]
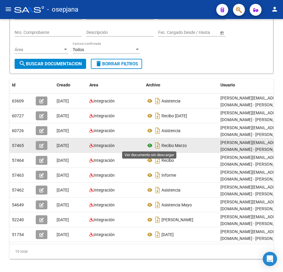
click at [149, 145] on icon at bounding box center [150, 145] width 8 height 7
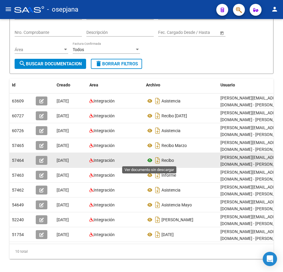
click at [149, 162] on icon at bounding box center [150, 160] width 8 height 7
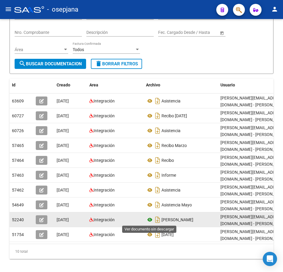
click at [149, 220] on icon at bounding box center [150, 220] width 8 height 7
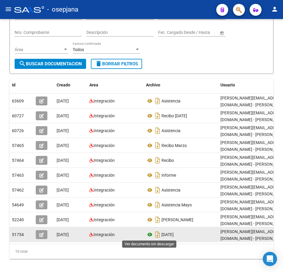
click at [150, 234] on icon at bounding box center [150, 234] width 8 height 7
